Goal: Information Seeking & Learning: Learn about a topic

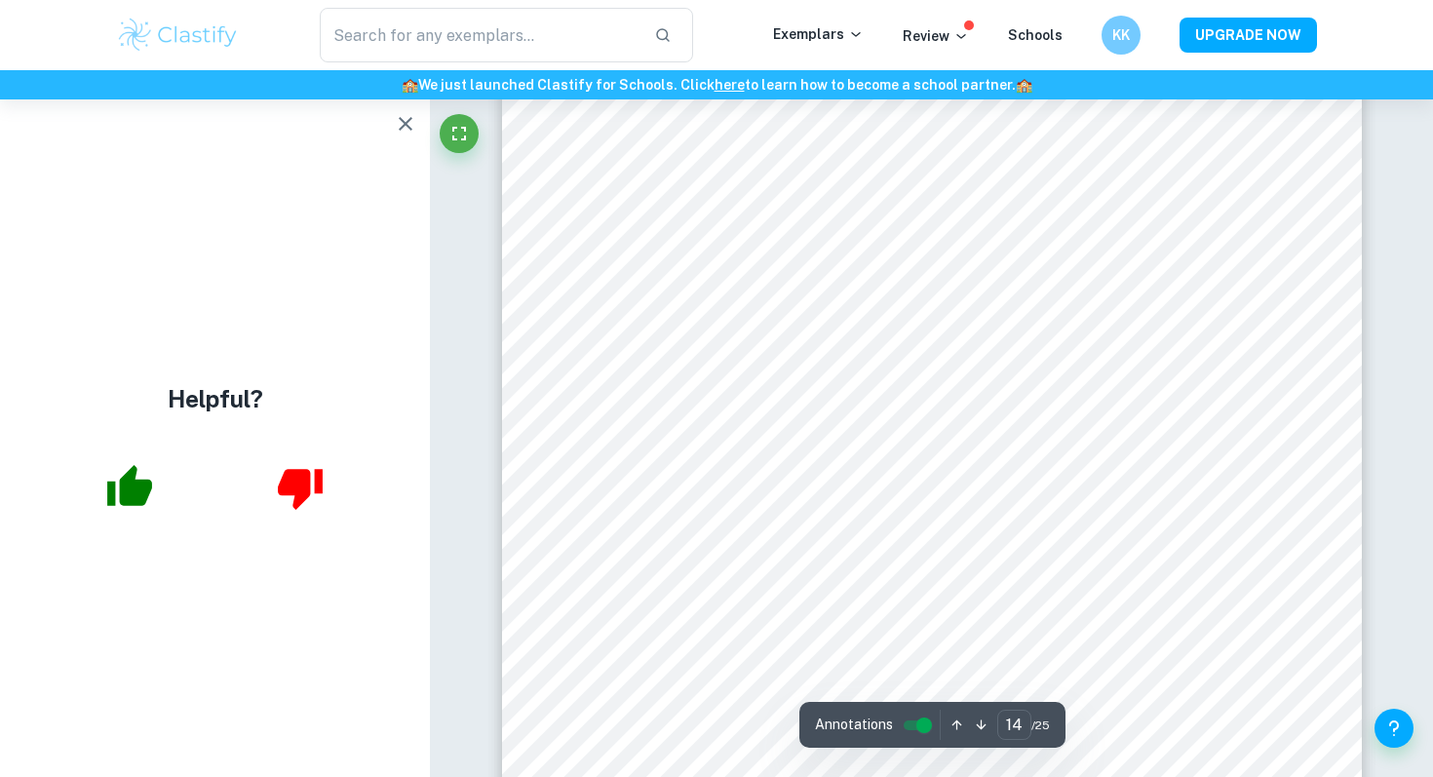
scroll to position [14603, 0]
type input "13"
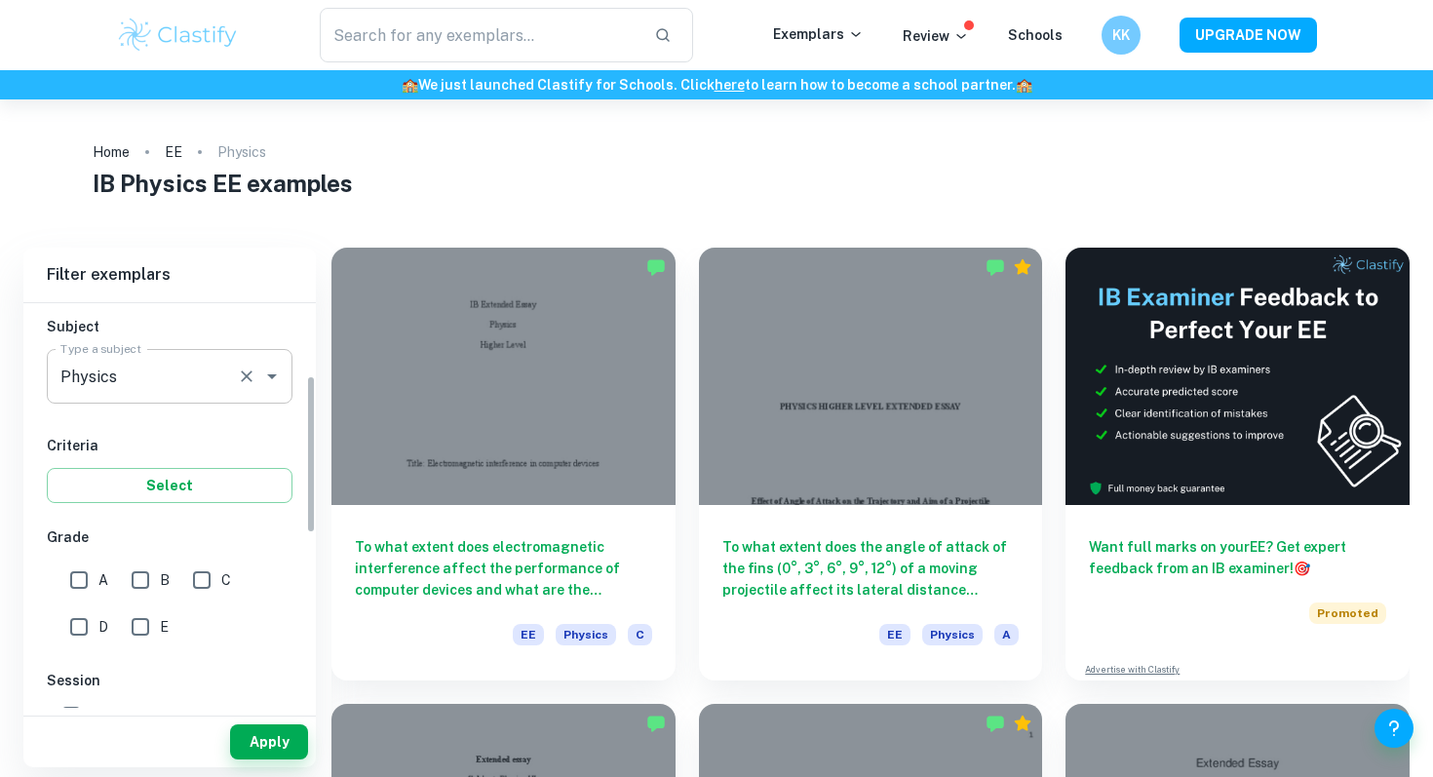
scroll to position [275, 0]
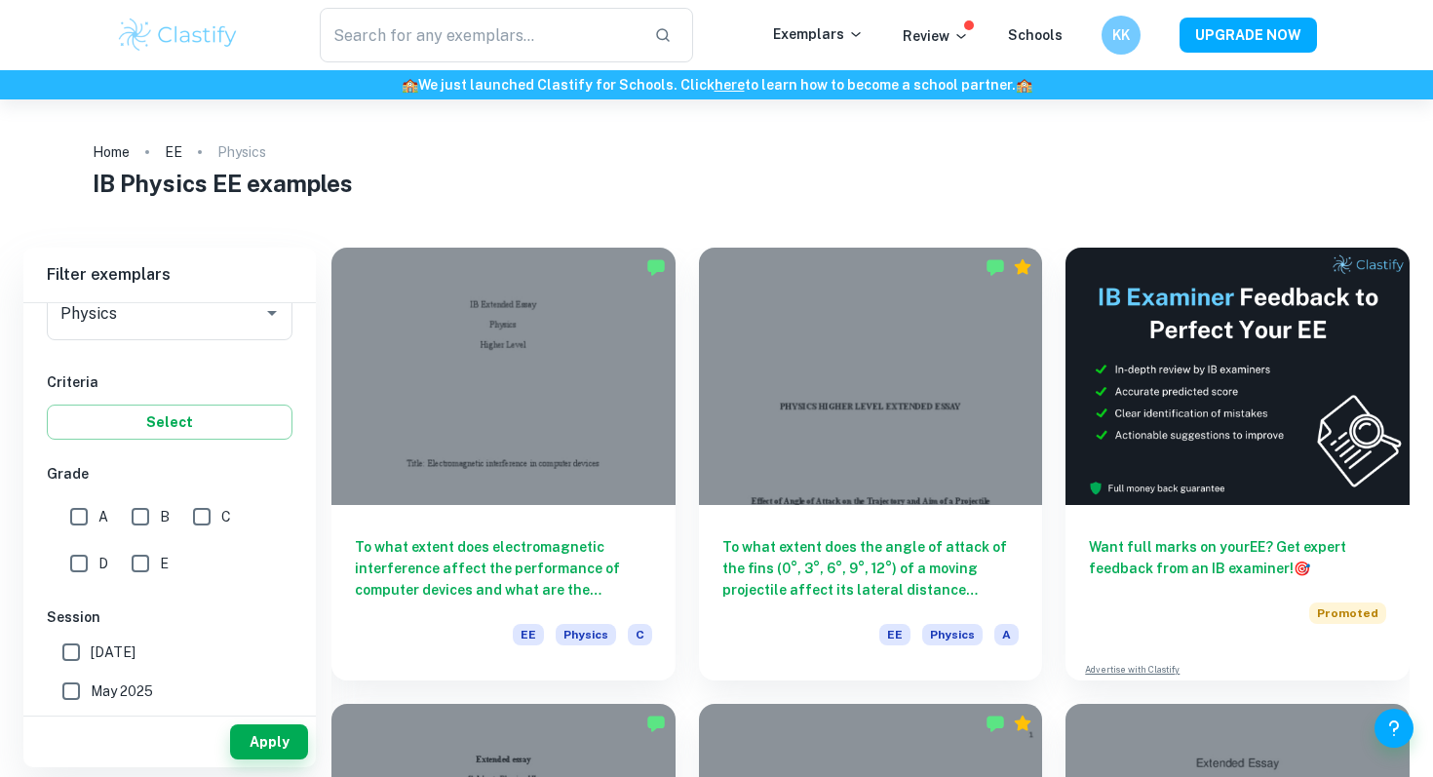
click at [87, 517] on input "A" at bounding box center [78, 516] width 39 height 39
checkbox input "true"
click at [286, 736] on button "Apply" at bounding box center [269, 741] width 78 height 35
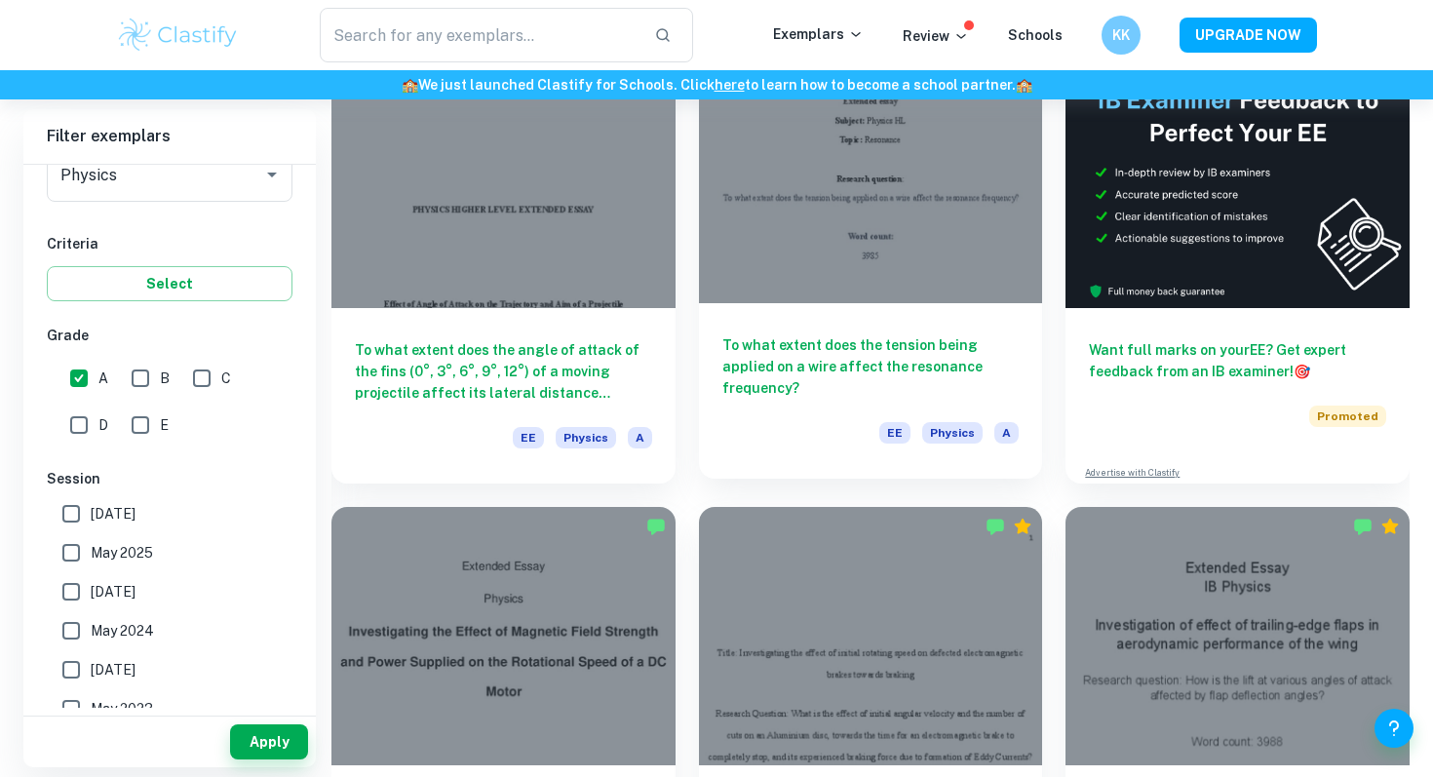
scroll to position [223, 0]
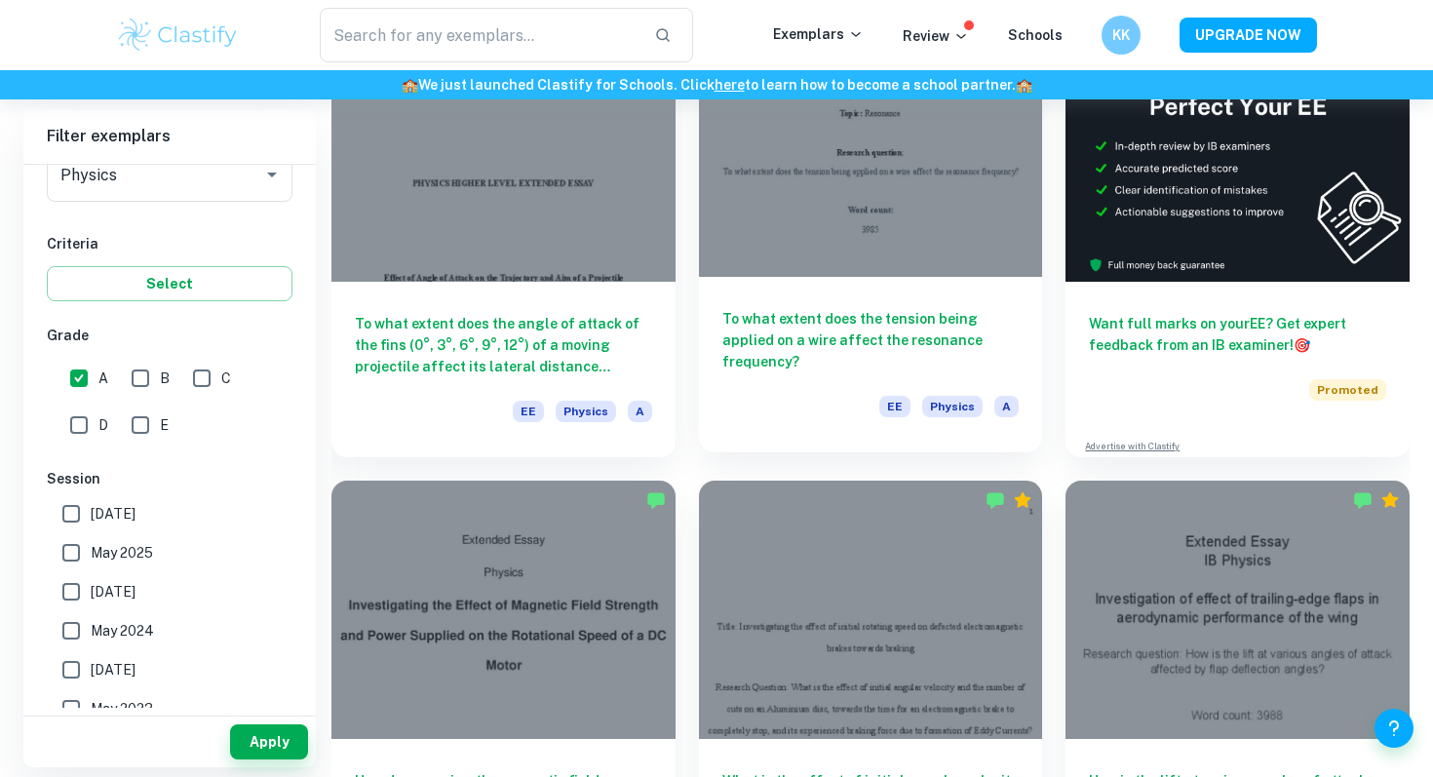
click at [904, 232] on div at bounding box center [871, 147] width 344 height 257
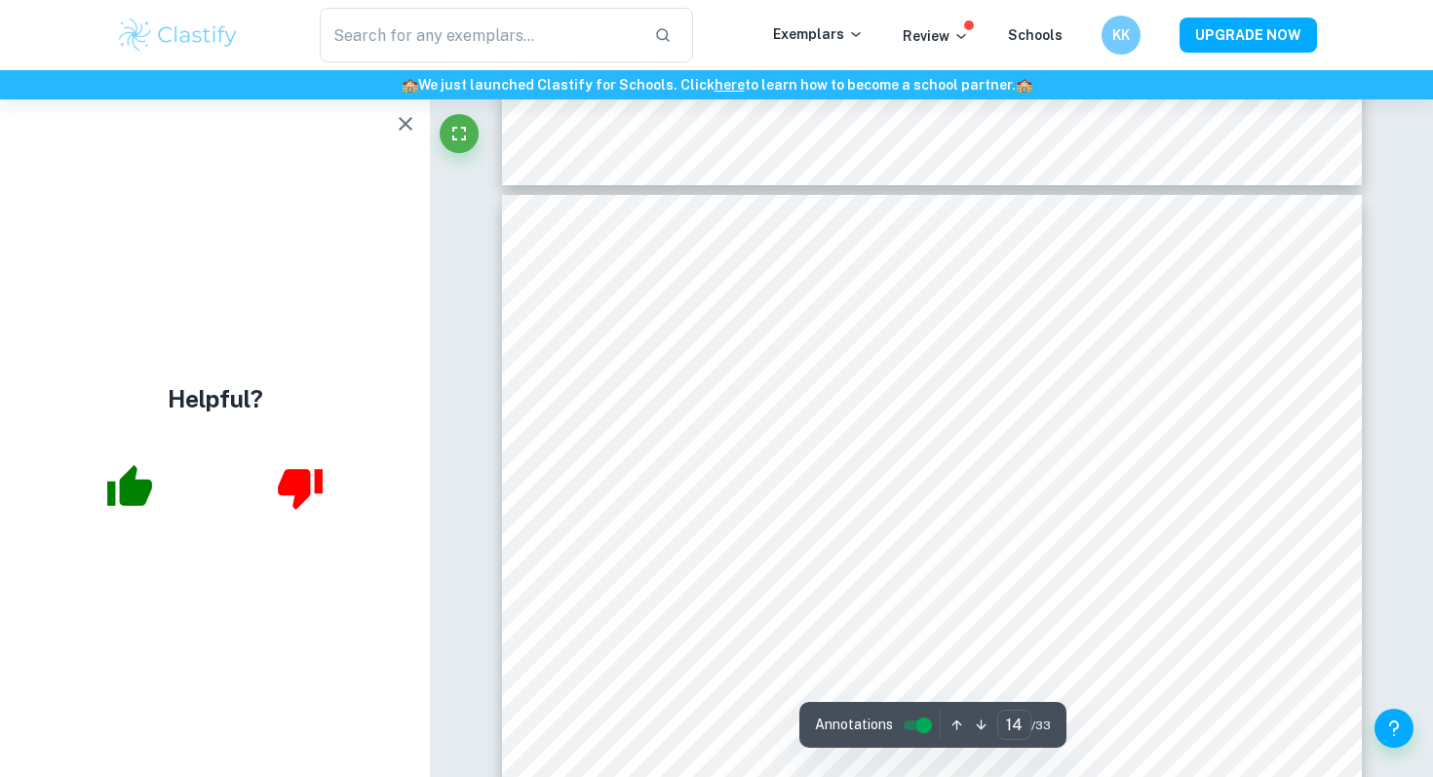
scroll to position [14938, 0]
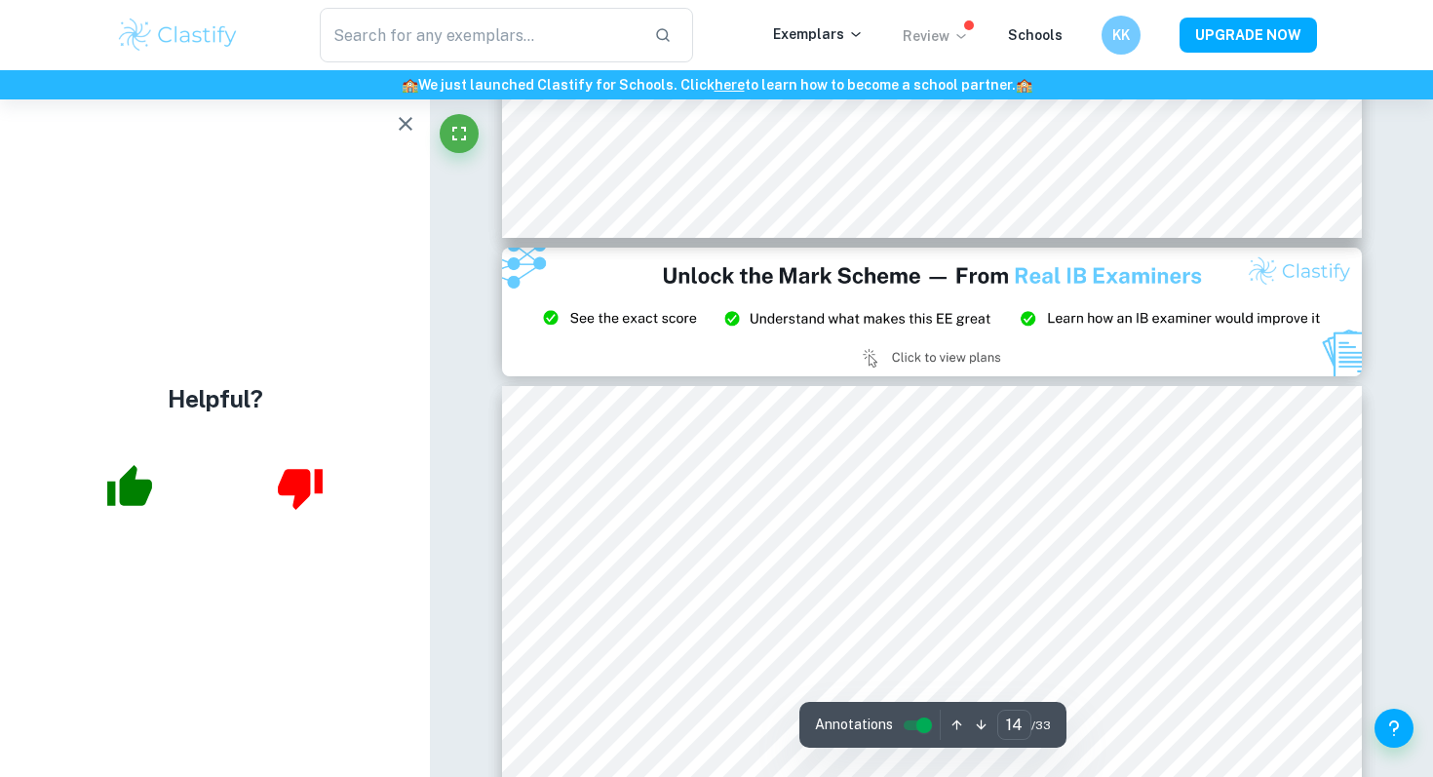
type input "15"
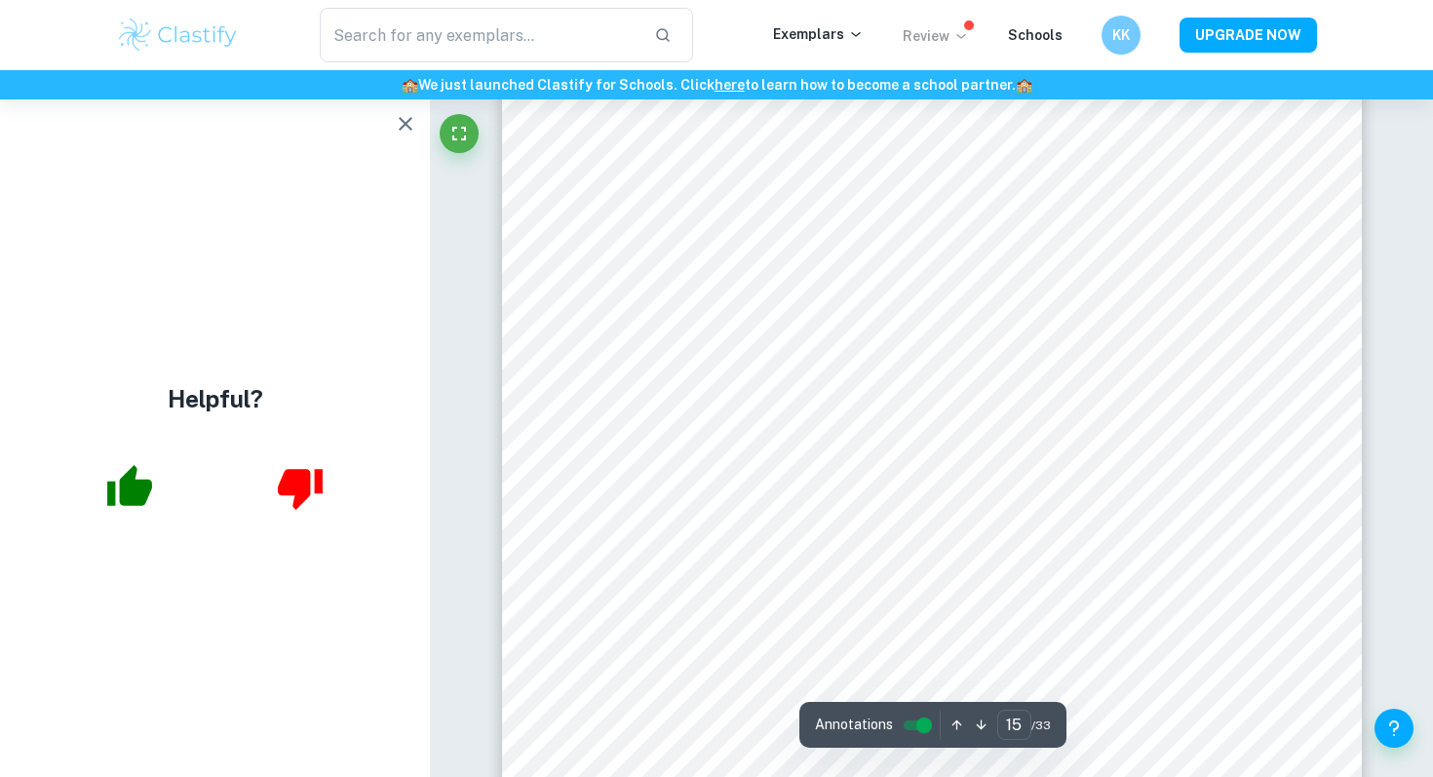
scroll to position [16552, 0]
